Goal: Information Seeking & Learning: Check status

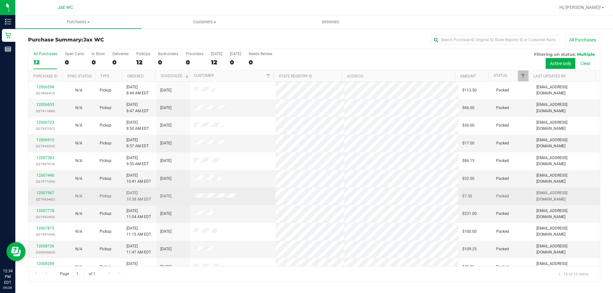
scroll to position [98, 0]
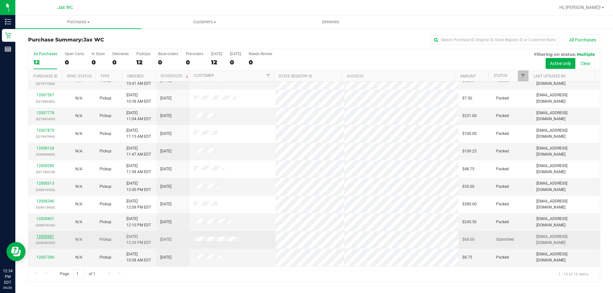
click at [45, 235] on link "12008581" at bounding box center [45, 237] width 18 height 4
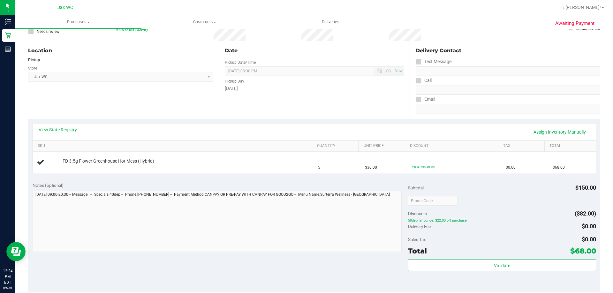
scroll to position [64, 0]
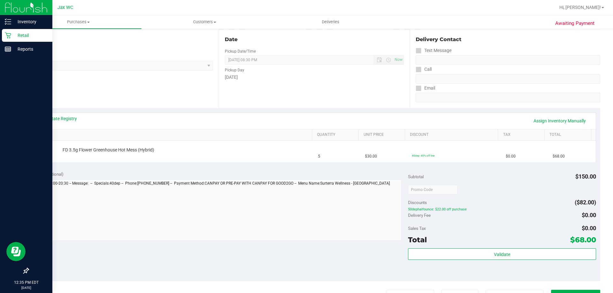
click at [19, 38] on p "Retail" at bounding box center [30, 36] width 38 height 8
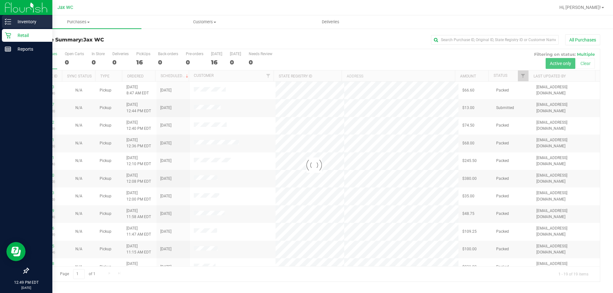
click at [22, 19] on p "Inventory" at bounding box center [30, 22] width 38 height 8
click at [12, 19] on p "Inventory" at bounding box center [30, 22] width 38 height 8
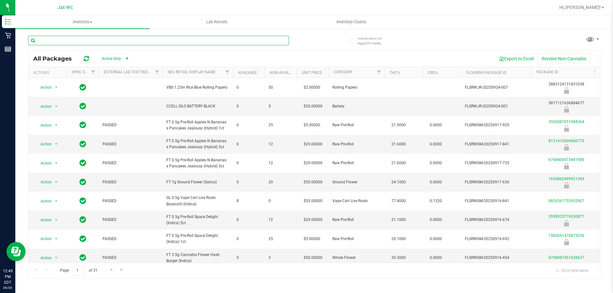
click at [160, 38] on input "text" at bounding box center [158, 41] width 261 height 10
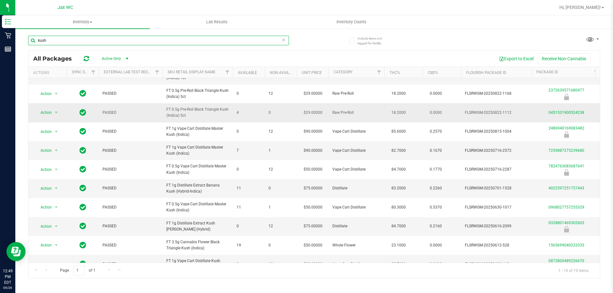
scroll to position [32, 0]
type input "kush"
